Goal: Find specific page/section: Find specific page/section

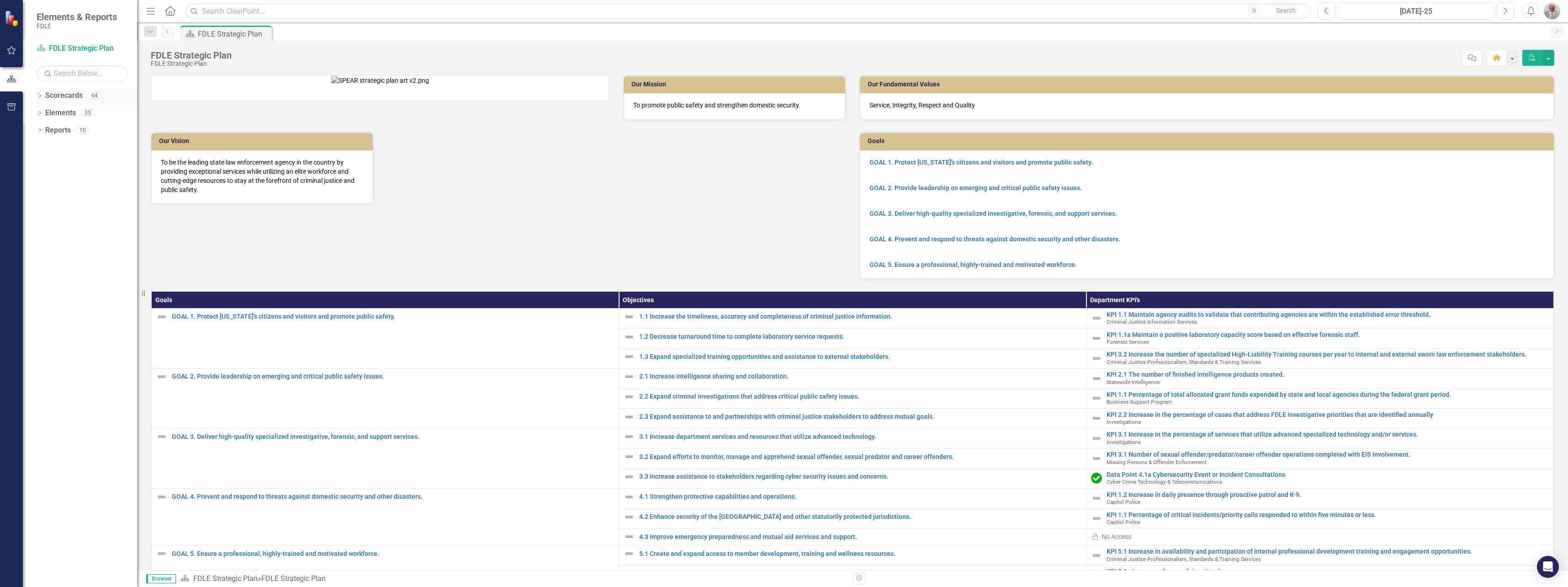
click at [43, 95] on icon "Dropdown" at bounding box center [40, 97] width 7 height 5
click at [54, 113] on link "FDLE" at bounding box center [94, 113] width 87 height 10
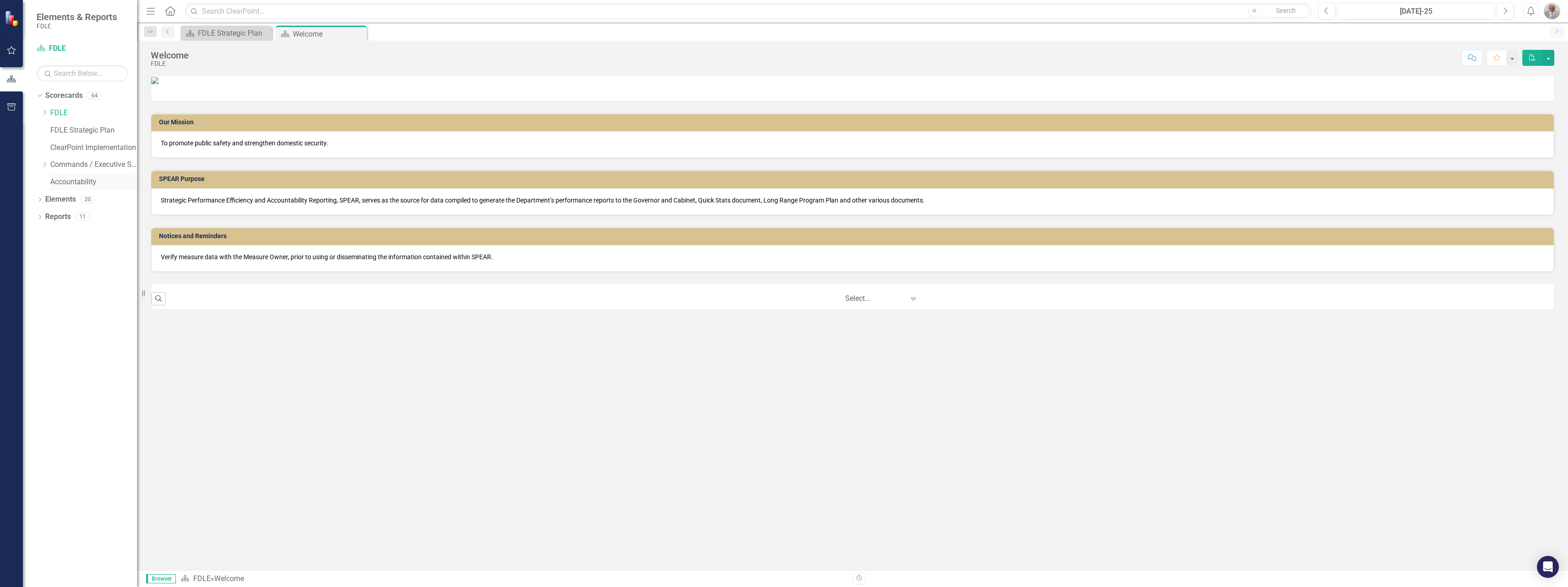
click at [83, 178] on link "Accountability" at bounding box center [94, 181] width 87 height 10
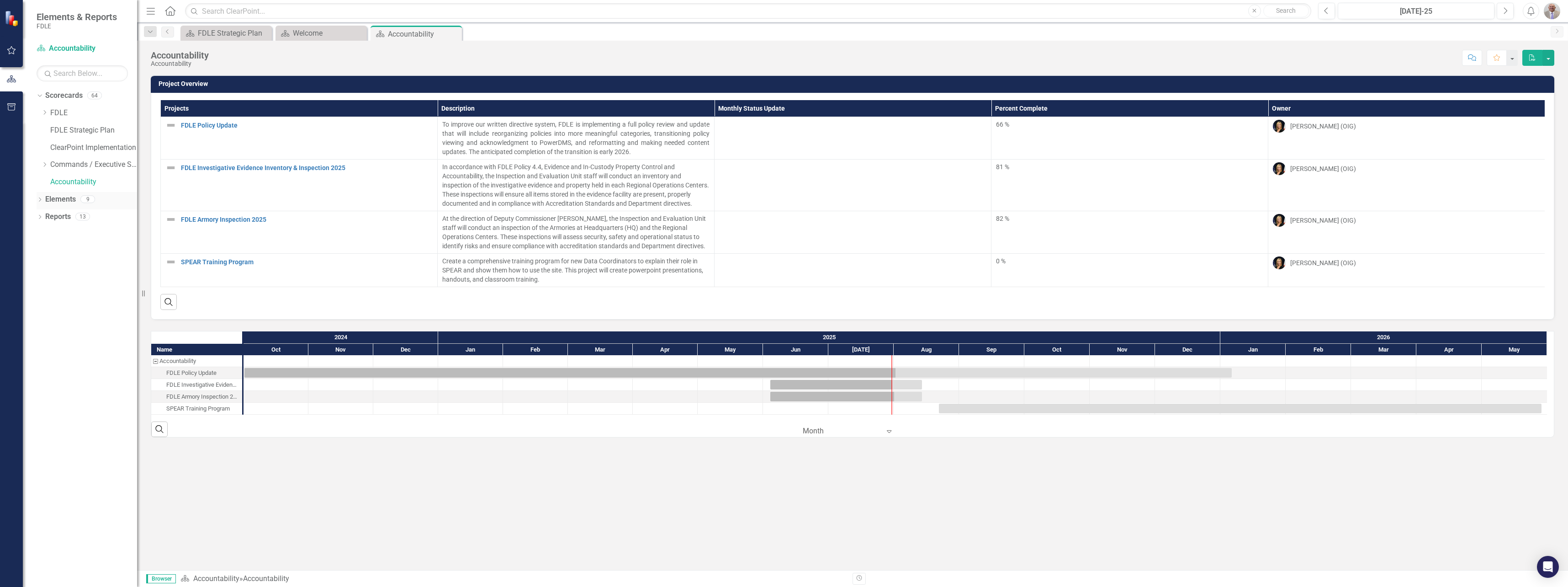
click at [41, 200] on icon "Dropdown" at bounding box center [40, 200] width 7 height 5
click at [45, 235] on icon at bounding box center [44, 234] width 2 height 4
click at [45, 216] on icon "Dropdown" at bounding box center [44, 218] width 7 height 5
click at [38, 332] on icon "Dropdown" at bounding box center [40, 333] width 7 height 5
click at [45, 415] on icon "Dropdown" at bounding box center [44, 417] width 7 height 5
